Goal: Task Accomplishment & Management: Manage account settings

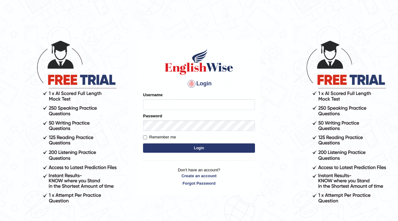
click at [151, 108] on input "Username" at bounding box center [199, 104] width 112 height 11
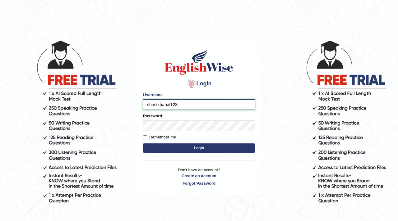
type input "shristkhanal123"
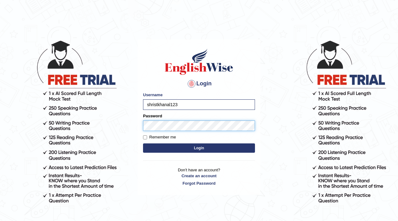
click at [143, 143] on button "Login" at bounding box center [199, 147] width 112 height 9
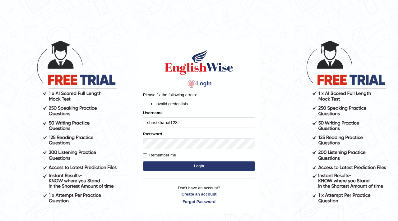
click at [182, 125] on input "shristkhanal123" at bounding box center [199, 122] width 112 height 11
click at [183, 122] on input "shristkhanl" at bounding box center [199, 122] width 112 height 11
click at [181, 120] on input "shristkhanl" at bounding box center [199, 122] width 112 height 11
type input "s"
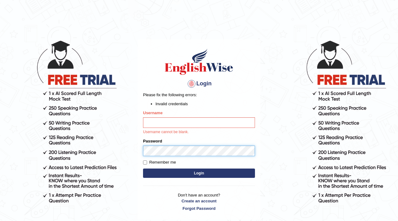
click at [141, 147] on div "Login Please fix the following errors: Invalid credentials Username Username ca…" at bounding box center [199, 129] width 122 height 180
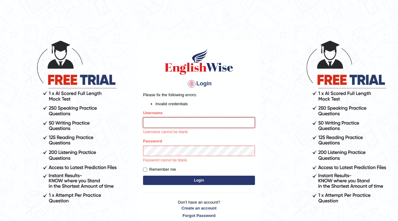
click at [170, 121] on input "Username" at bounding box center [199, 122] width 112 height 11
type input "s"
type input "Shristykhanal@123"
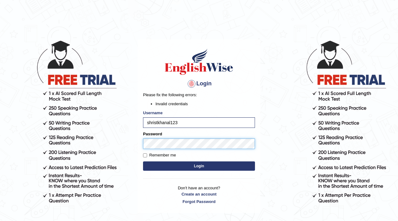
click at [143, 161] on button "Login" at bounding box center [199, 165] width 112 height 9
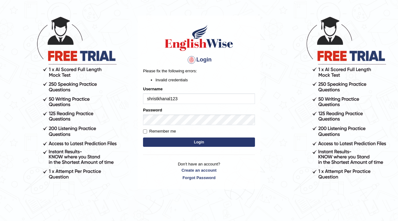
scroll to position [25, 0]
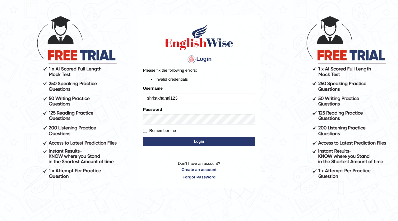
click at [198, 177] on link "Forgot Password" at bounding box center [199, 177] width 112 height 6
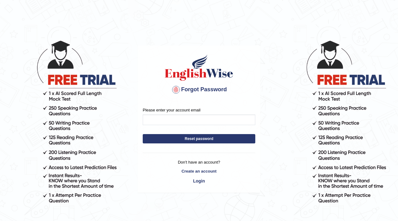
click at [171, 125] on form "Please enter your account email Reset password" at bounding box center [199, 126] width 112 height 39
click at [172, 125] on input "Please enter your account email" at bounding box center [199, 120] width 112 height 11
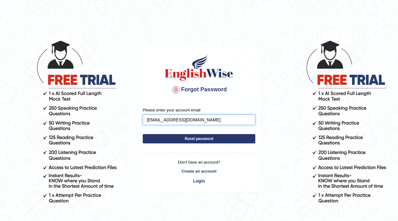
type input "[EMAIL_ADDRESS][DOMAIN_NAME]"
click at [172, 141] on button "Reset password" at bounding box center [199, 138] width 112 height 9
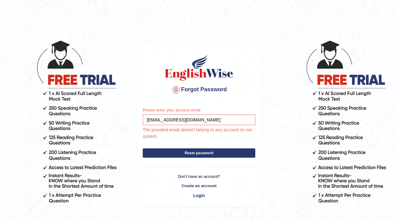
click at [186, 155] on button "Reset password" at bounding box center [199, 152] width 112 height 9
click at [199, 195] on link "Login" at bounding box center [199, 195] width 112 height 11
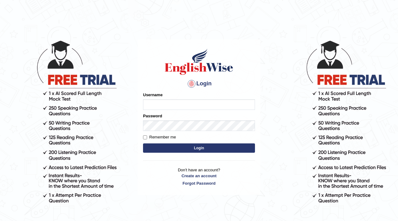
click at [185, 107] on input "Username" at bounding box center [199, 104] width 112 height 11
type input "shristkhanal123"
click at [181, 132] on form "Please fix the following errors: Username shristkhanal123 Password Remember me …" at bounding box center [199, 123] width 112 height 62
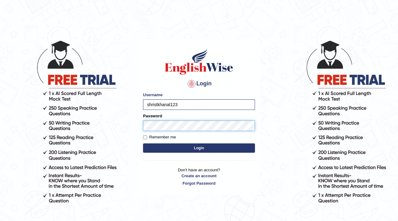
click at [143, 143] on button "Login" at bounding box center [199, 147] width 112 height 9
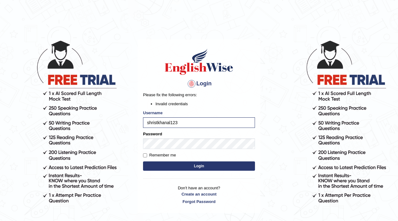
click at [161, 167] on button "Login" at bounding box center [199, 165] width 112 height 9
